Goal: Find specific page/section: Find specific page/section

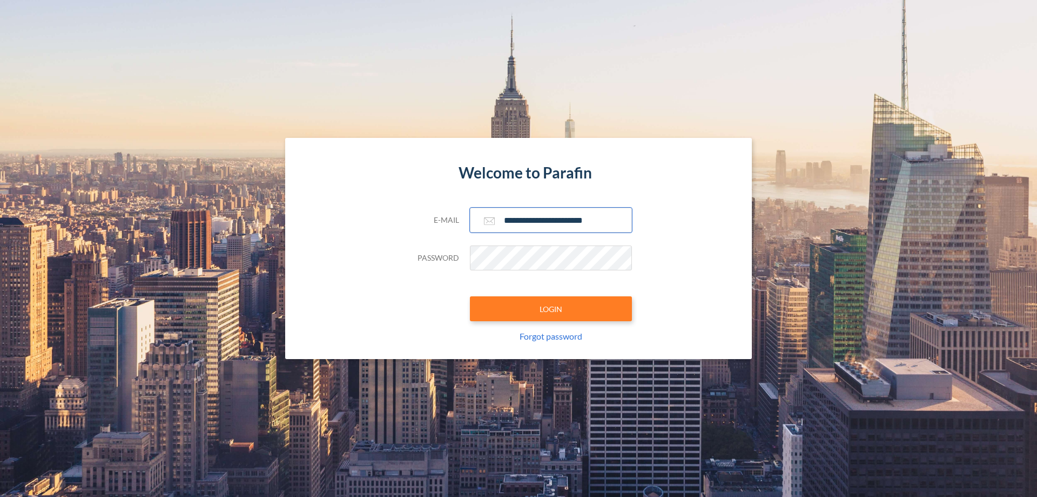
type input "**********"
click at [551, 309] on button "LOGIN" at bounding box center [551, 308] width 162 height 25
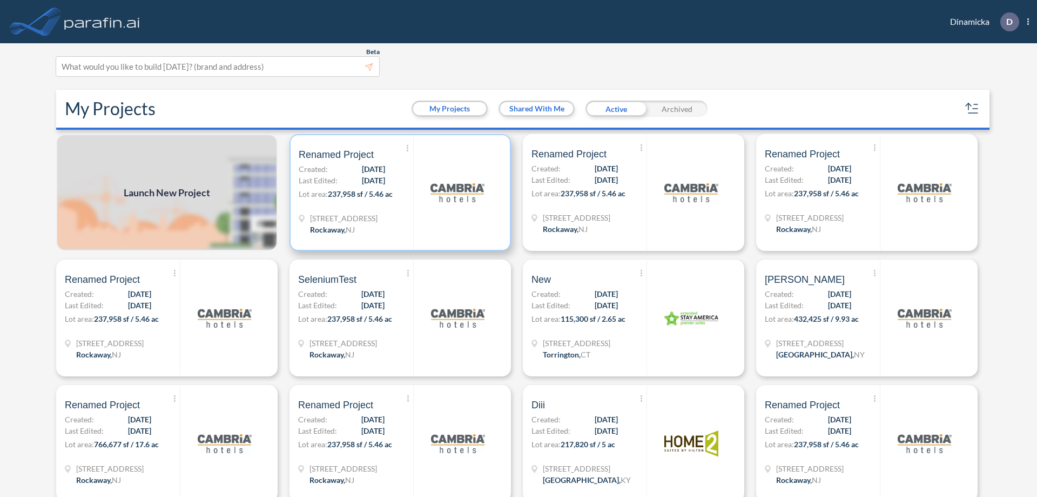
scroll to position [3, 0]
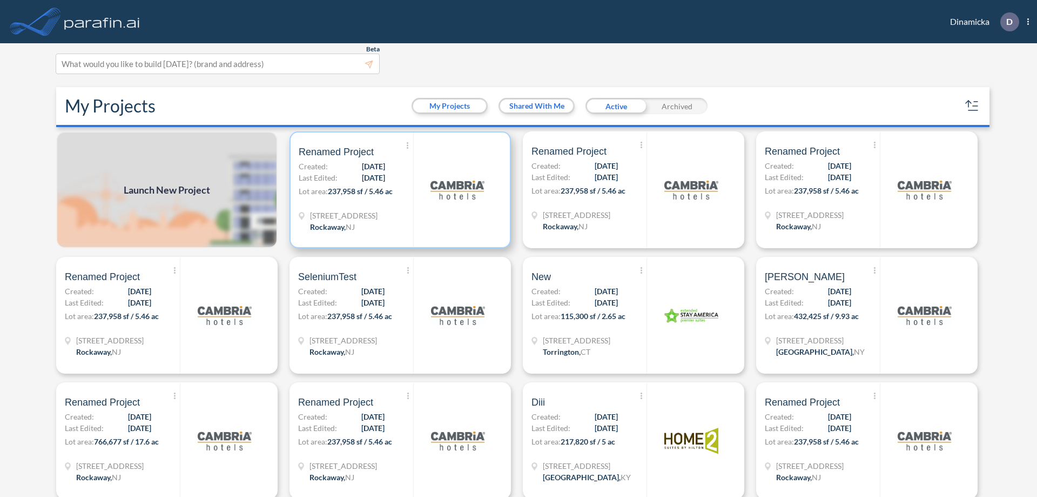
click at [398, 190] on p "Lot area: 237,958 sf / 5.46 ac" at bounding box center [356, 193] width 115 height 16
